Goal: Transaction & Acquisition: Download file/media

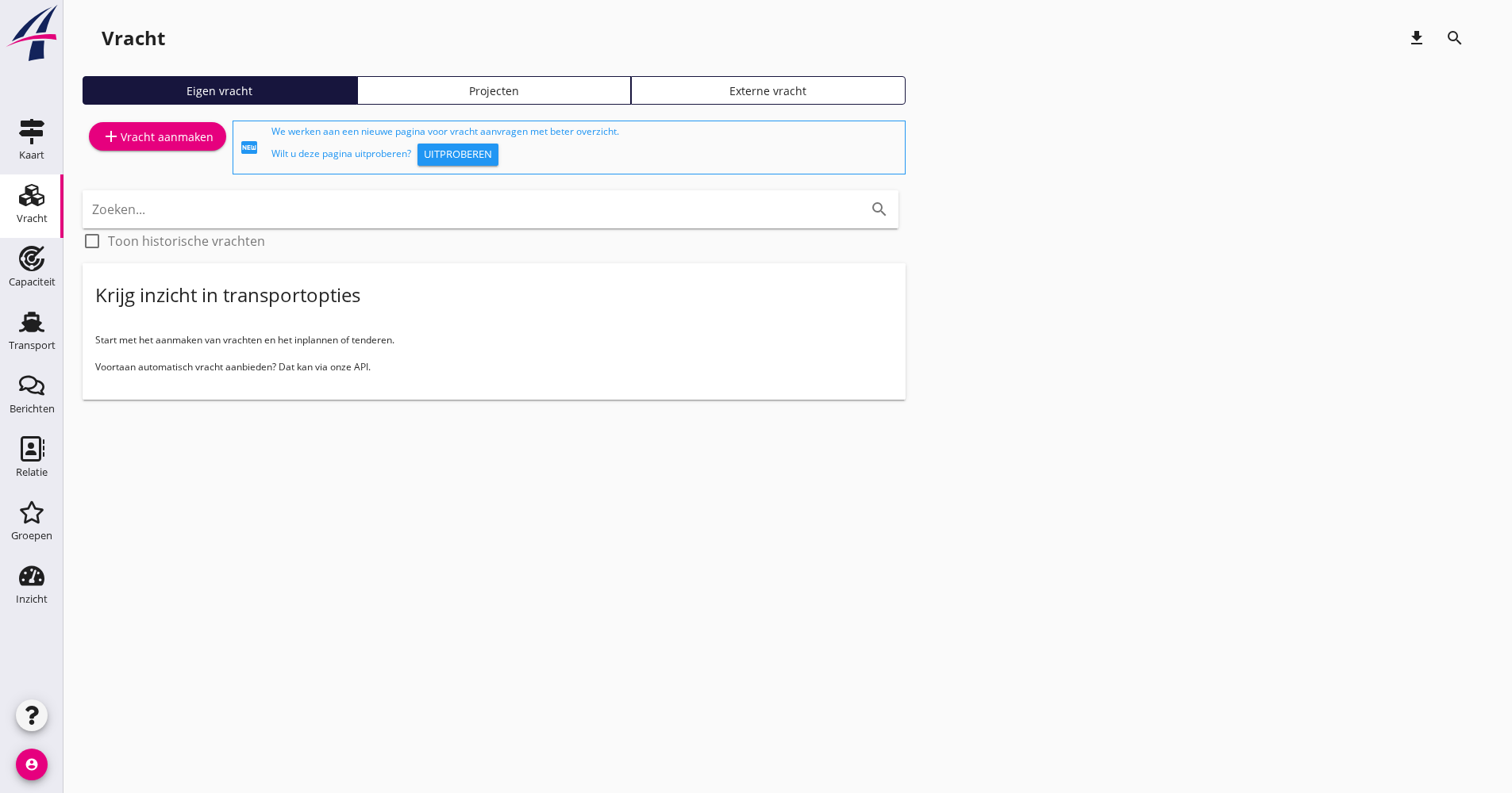
click at [66, 384] on div "Vracht download search Eigen vracht Projecten Externe vracht add Vracht aanmake…" at bounding box center [787, 222] width 1448 height 444
click at [38, 333] on icon "Transport" at bounding box center [32, 323] width 26 height 26
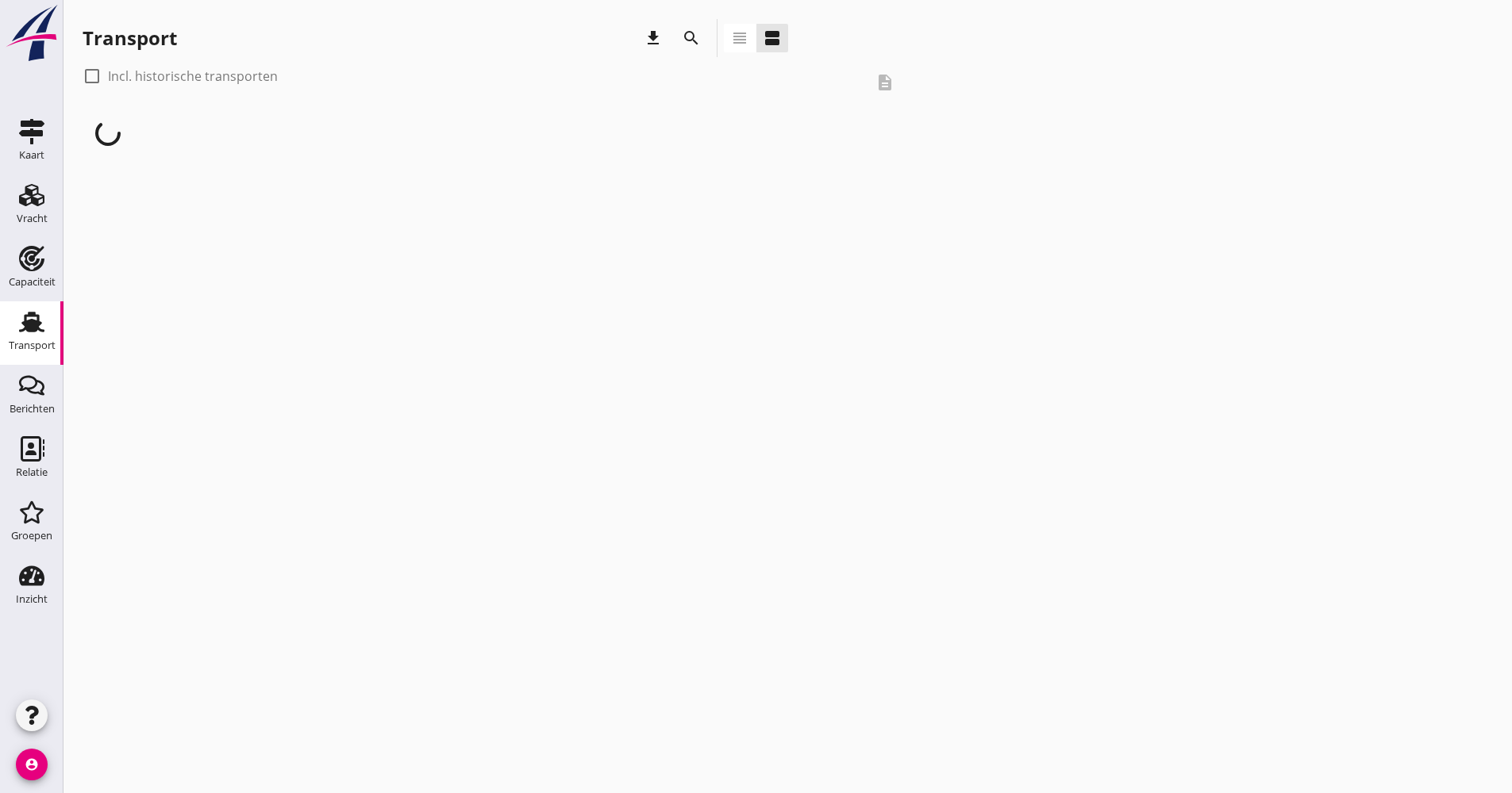
click at [699, 46] on icon "search" at bounding box center [691, 38] width 19 height 19
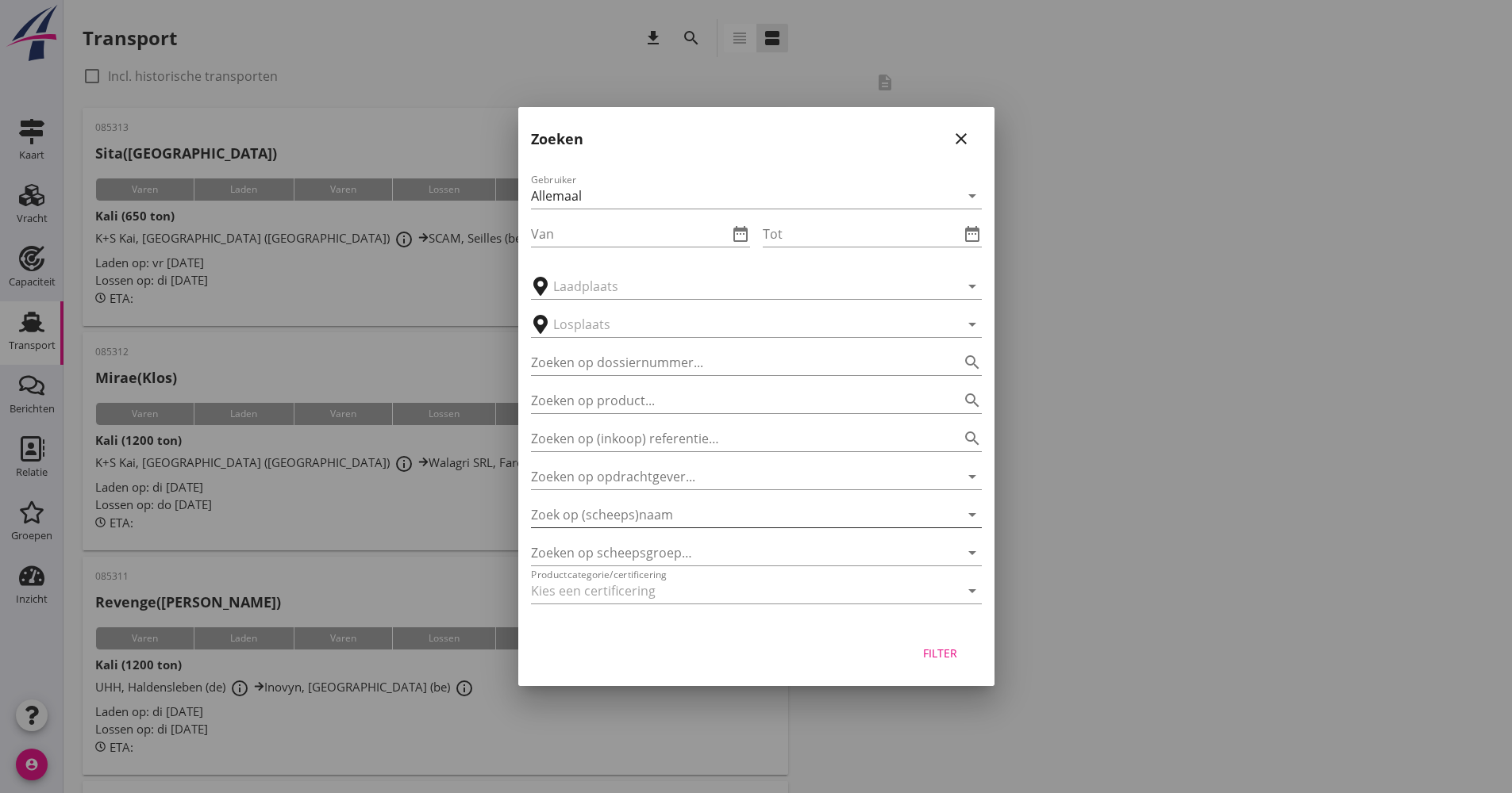
click at [617, 507] on input "Zoek op (scheeps)naam" at bounding box center [733, 515] width 406 height 26
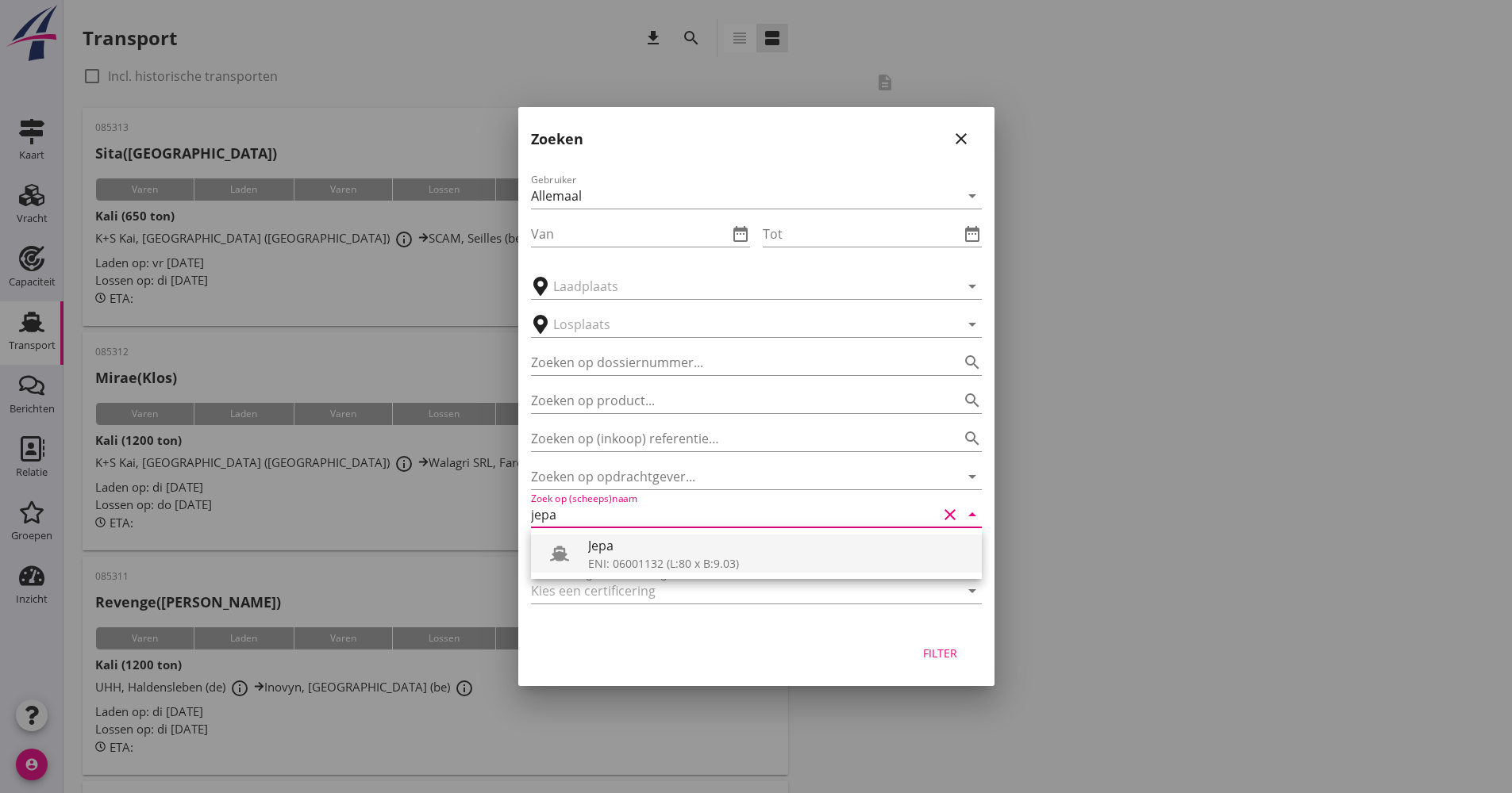
click at [626, 556] on div "ENI: 06001132 (L:80 x B:9.03)" at bounding box center [778, 563] width 381 height 16
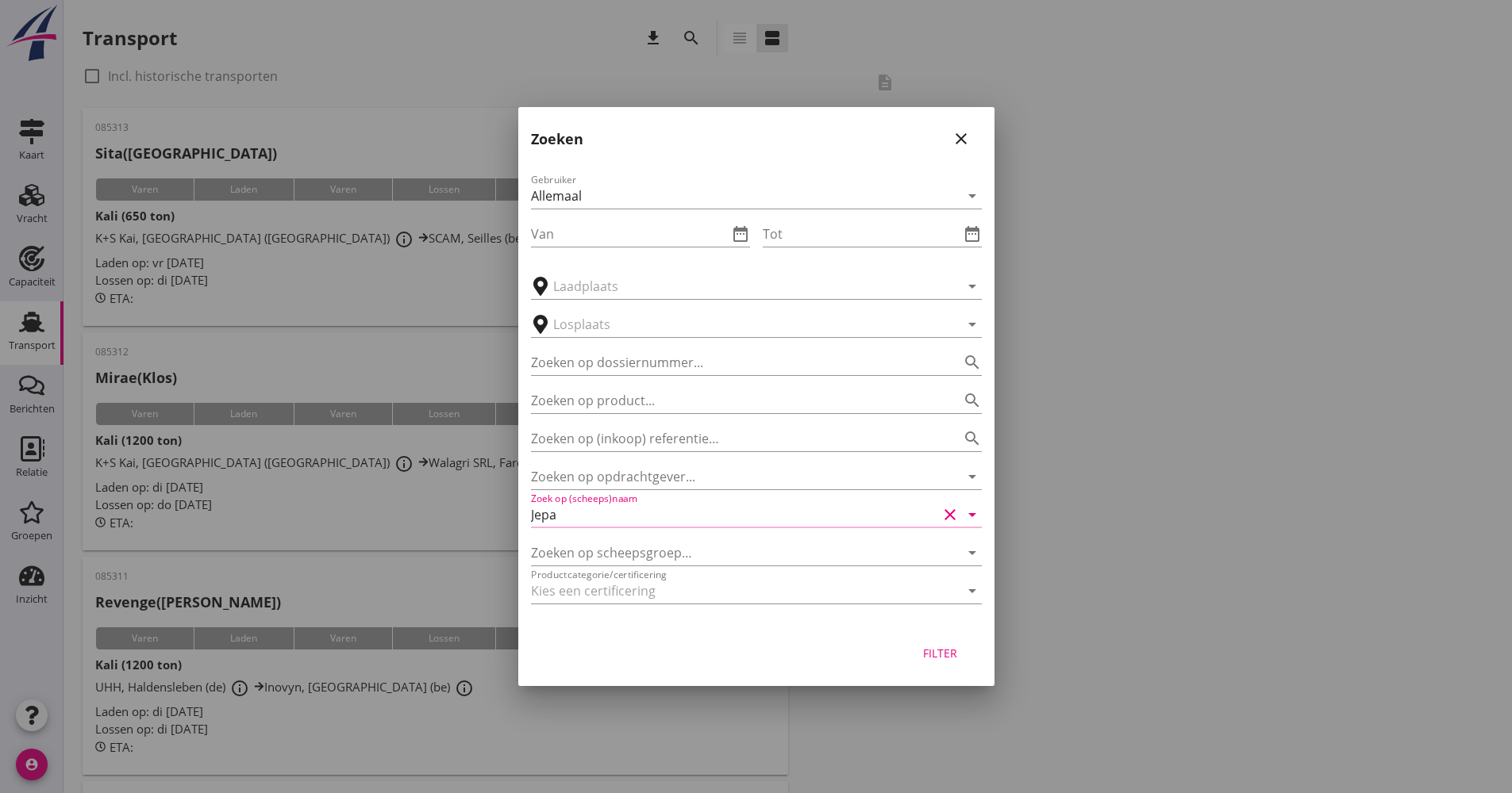
click at [927, 651] on div "Filter" at bounding box center [940, 653] width 44 height 16
type input "Jepa"
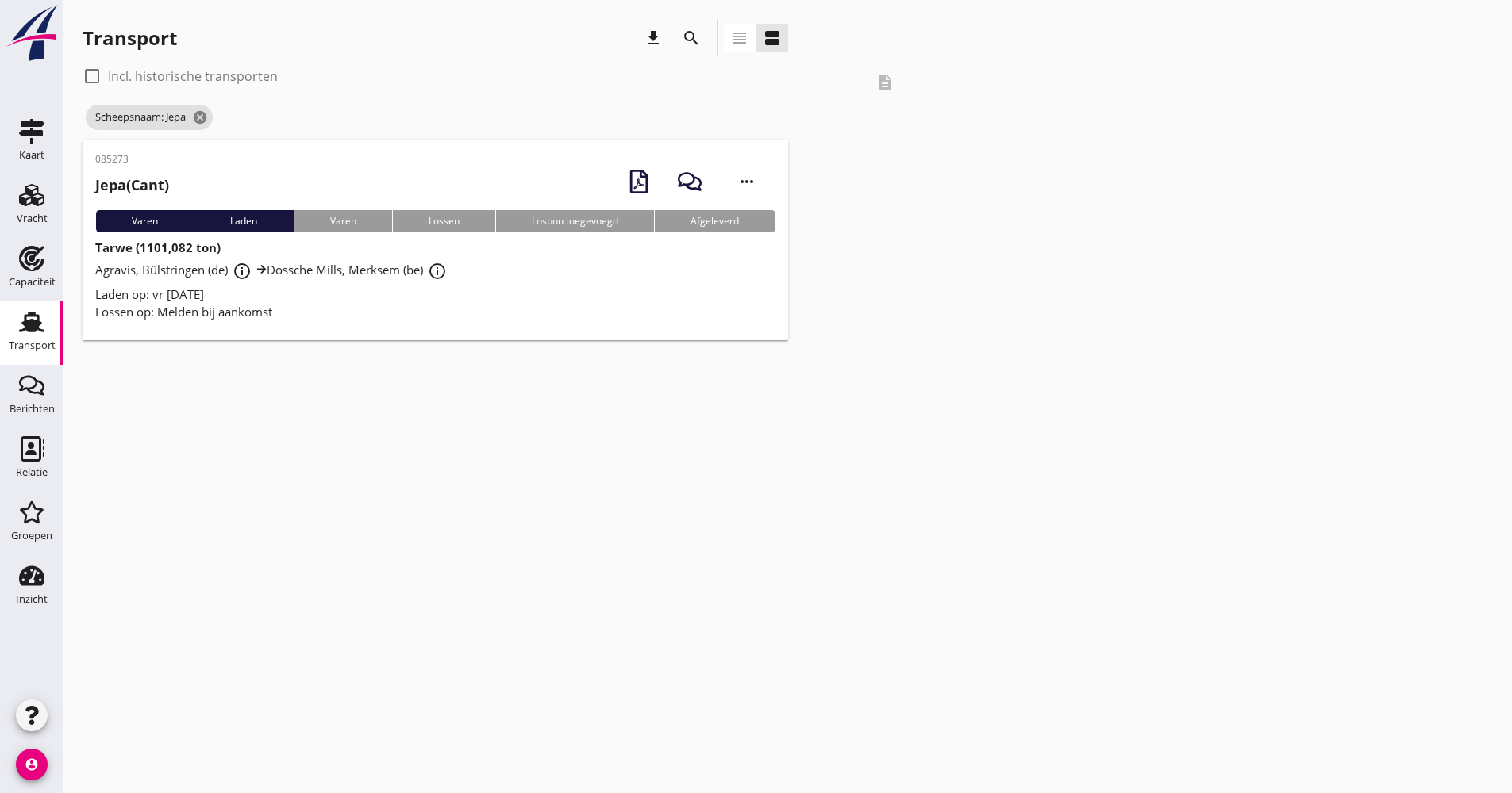
click at [365, 281] on div "Agravis, Bülstringen (de) info_outline [GEOGRAPHIC_DATA][PERSON_NAME], Merksem …" at bounding box center [435, 270] width 680 height 28
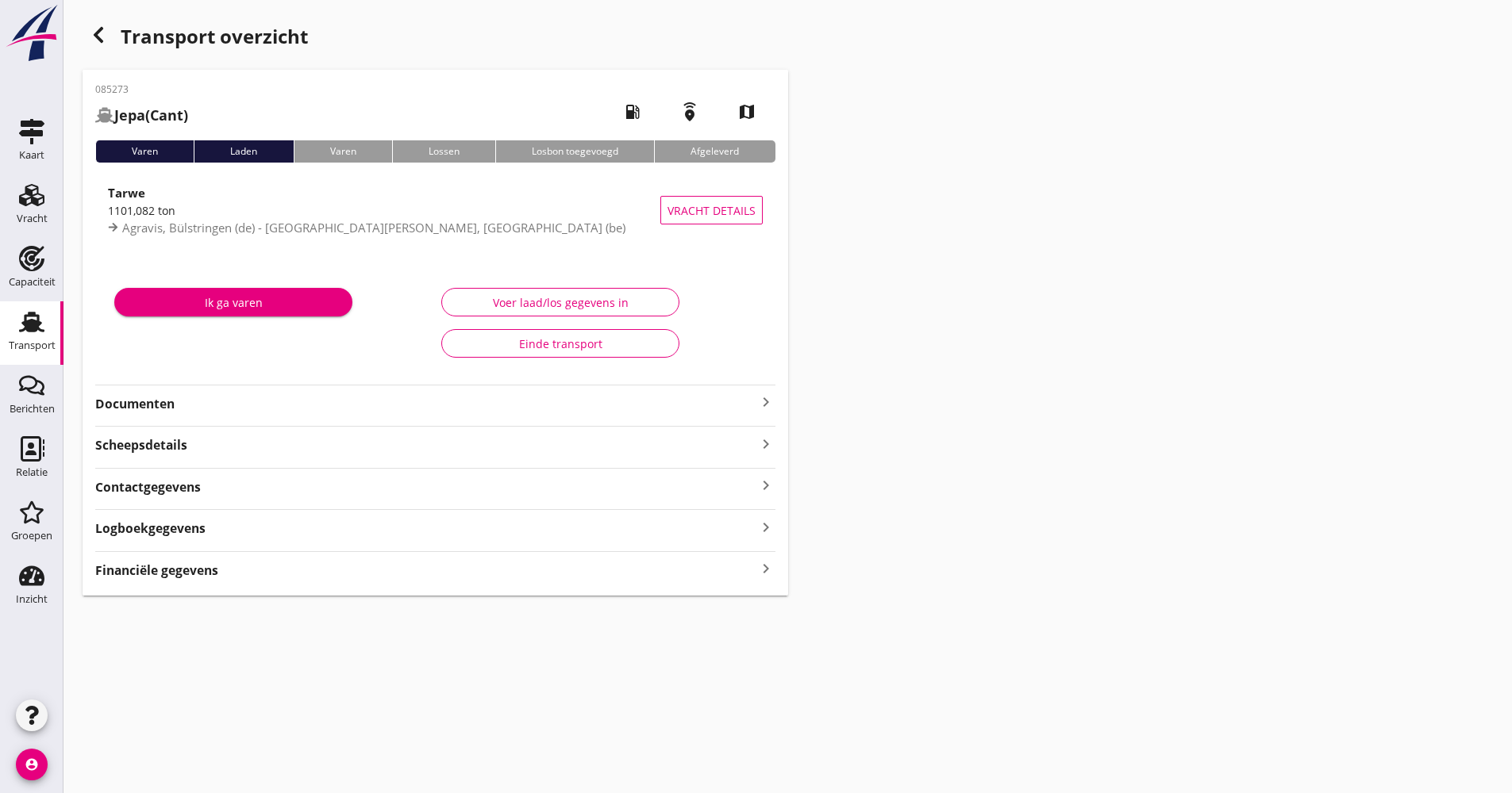
click at [221, 409] on strong "Documenten" at bounding box center [425, 404] width 661 height 18
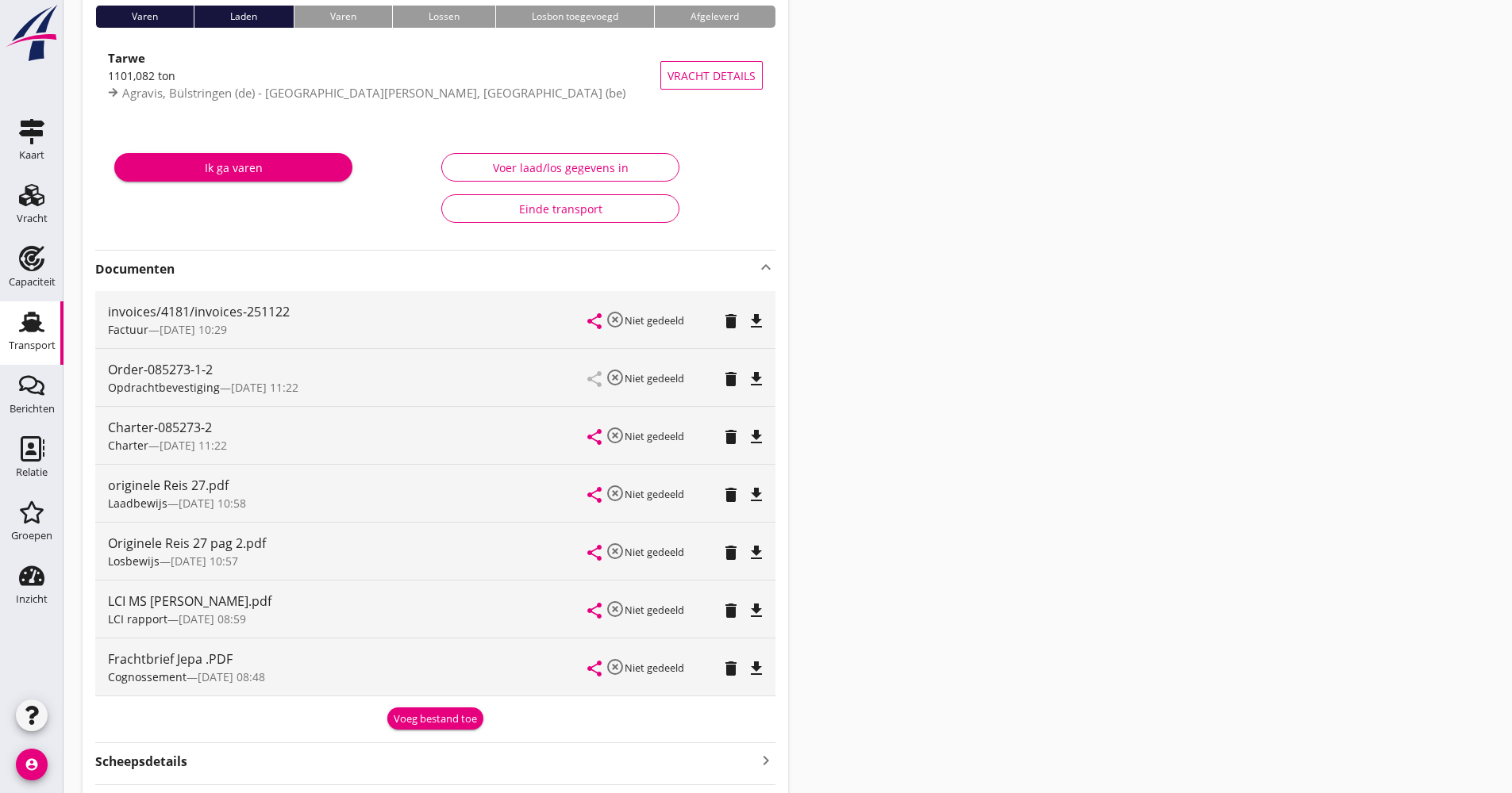
scroll to position [158, 0]
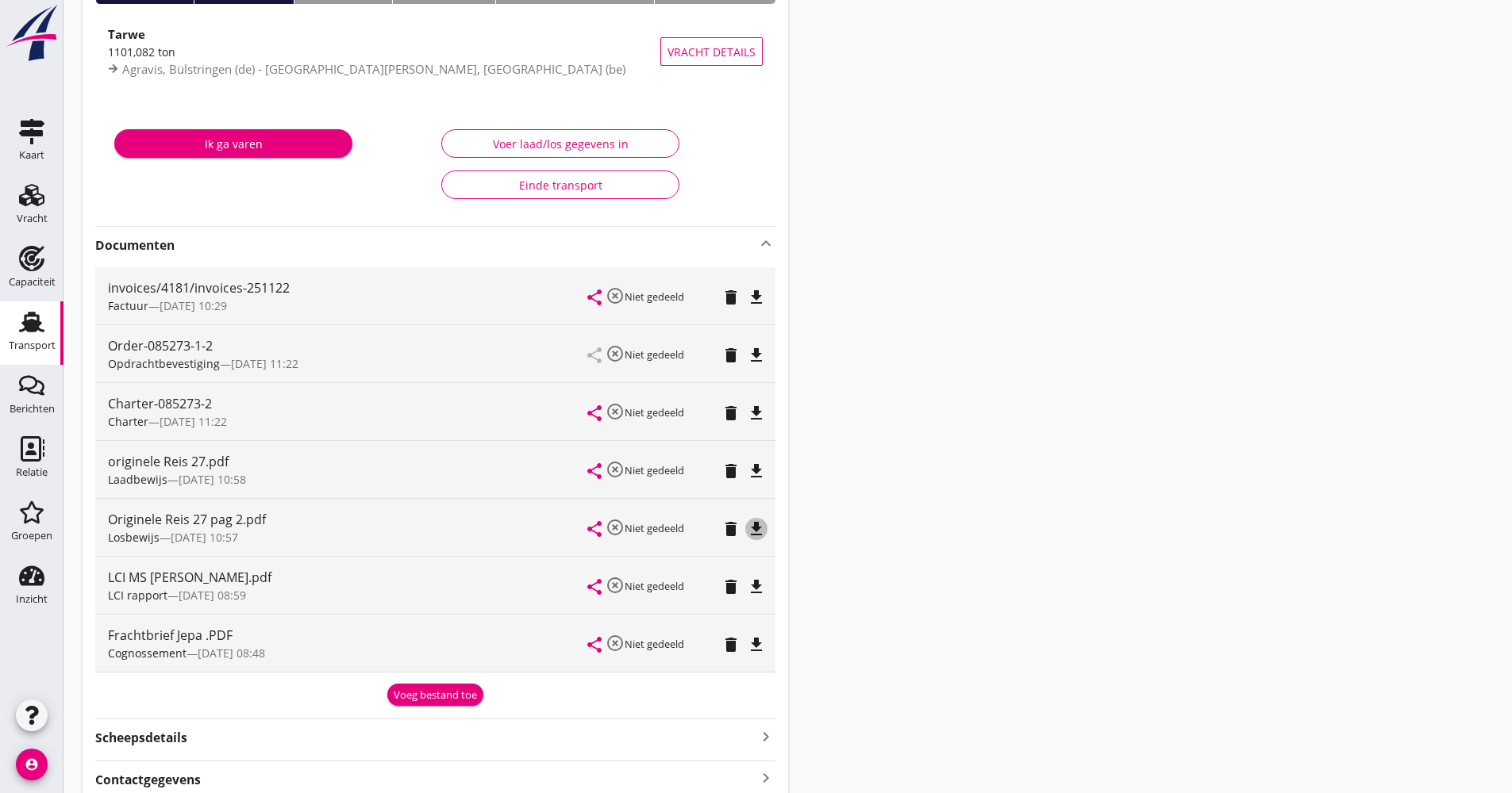
click at [751, 523] on icon "file_download" at bounding box center [756, 529] width 19 height 19
click at [51, 327] on link "Transport Transport" at bounding box center [32, 333] width 63 height 63
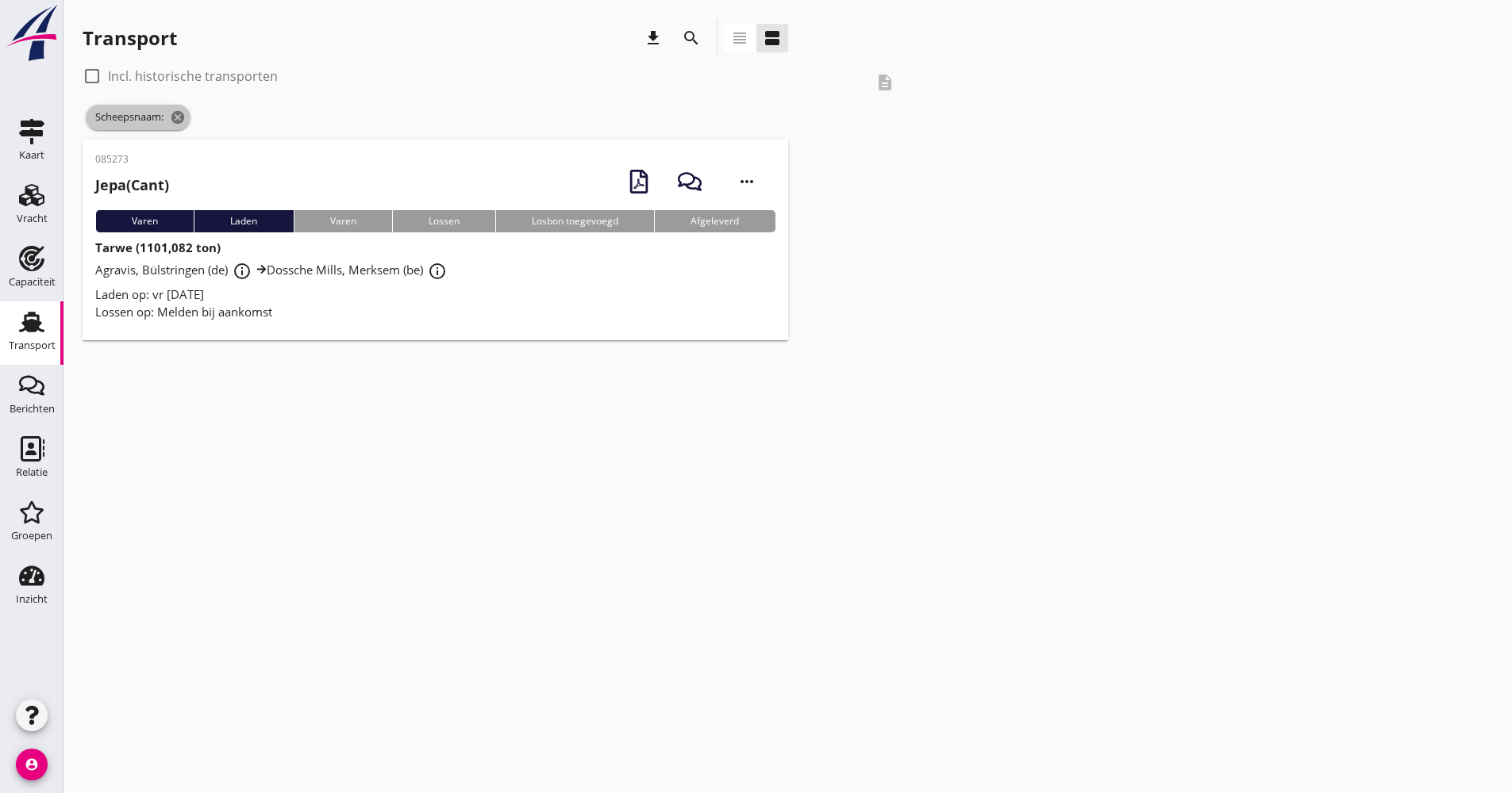
click at [177, 126] on span "Scheepsnaam: cancel" at bounding box center [138, 117] width 104 height 26
click at [181, 115] on icon "cancel" at bounding box center [177, 117] width 16 height 16
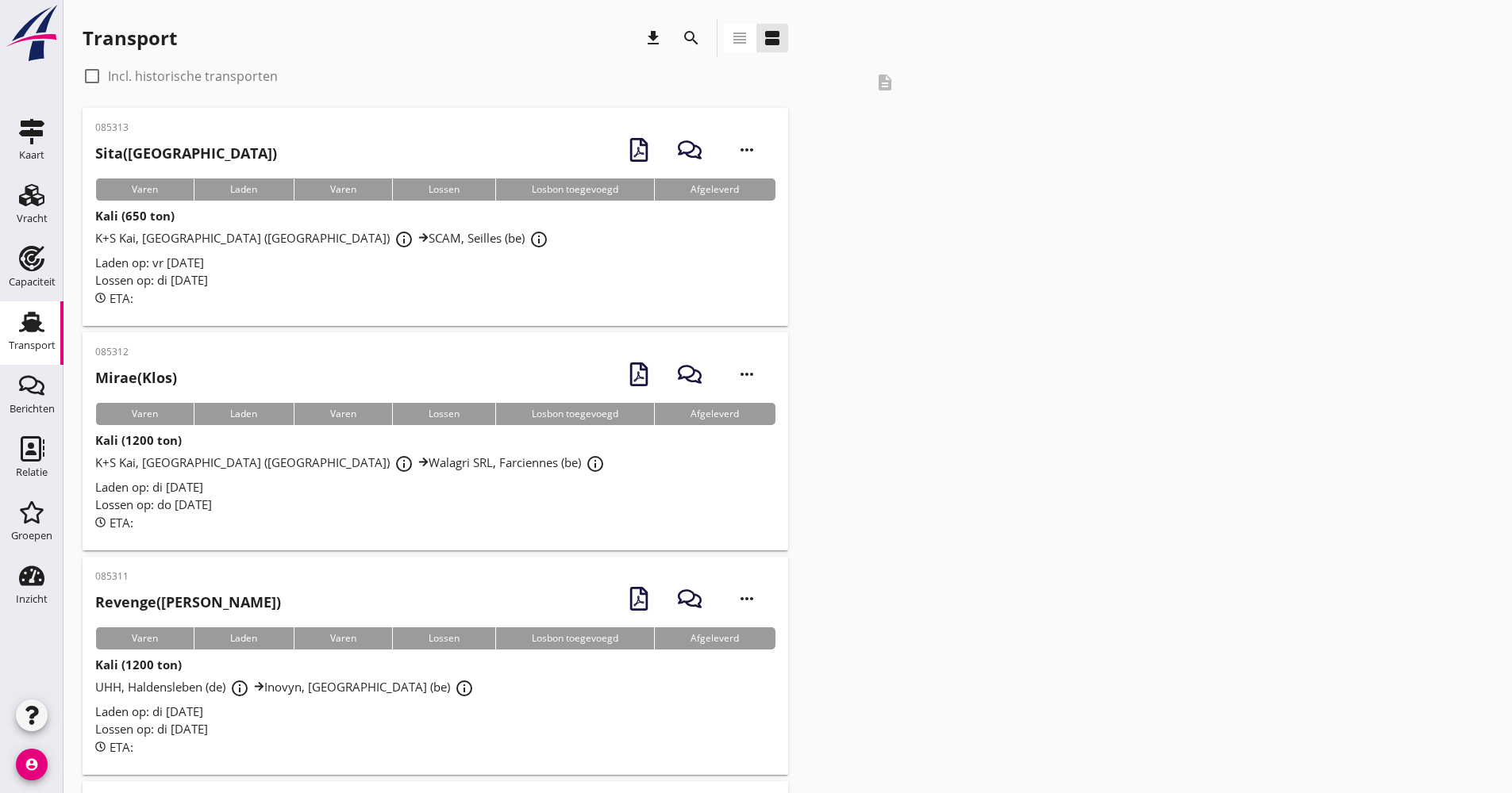
drag, startPoint x: 999, startPoint y: 253, endPoint x: 1011, endPoint y: 249, distance: 12.6
